Goal: Transaction & Acquisition: Purchase product/service

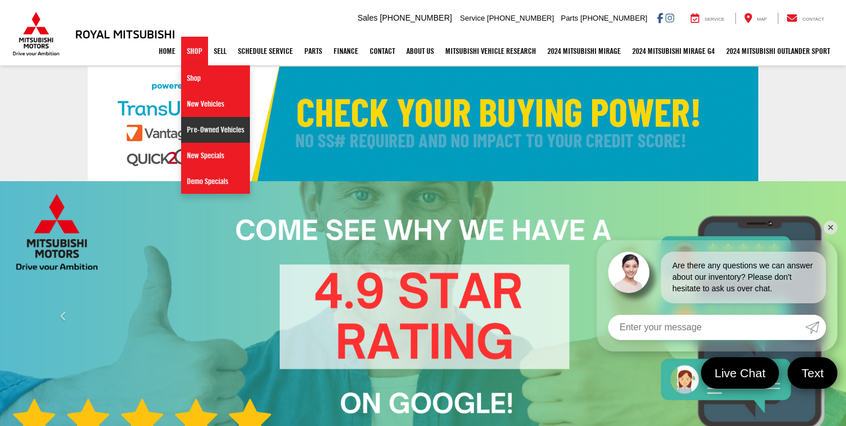
click at [200, 128] on link "Pre-Owned Vehicles" at bounding box center [215, 130] width 69 height 26
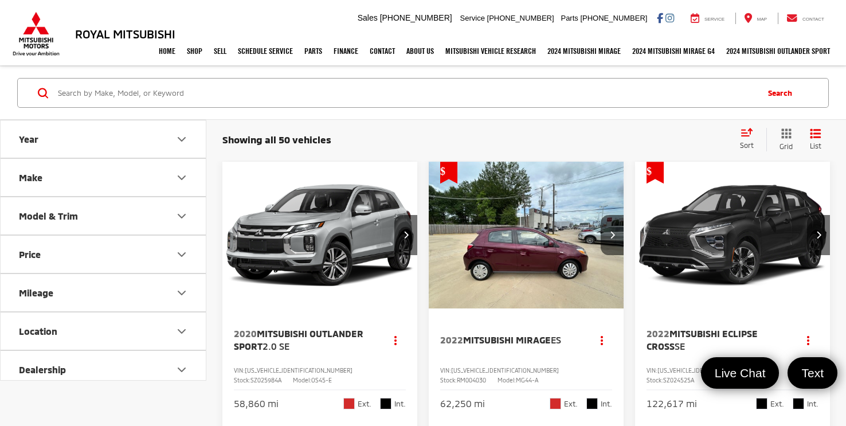
scroll to position [5, 0]
